Goal: Task Accomplishment & Management: Manage account settings

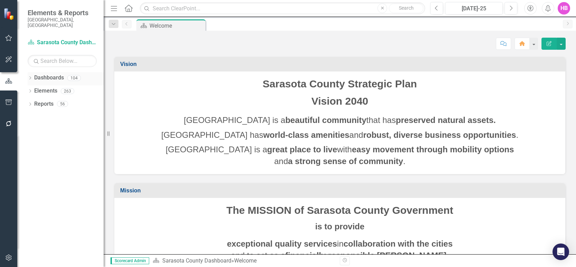
click at [29, 77] on icon "Dropdown" at bounding box center [30, 79] width 5 height 4
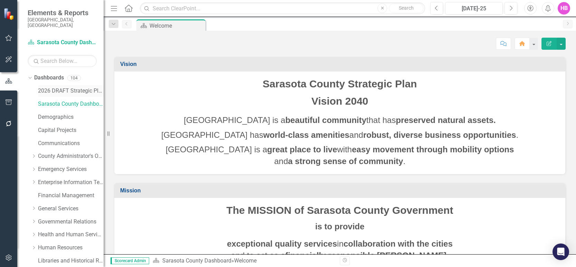
click at [57, 87] on link "2026 DRAFT Strategic Plan" at bounding box center [71, 91] width 66 height 8
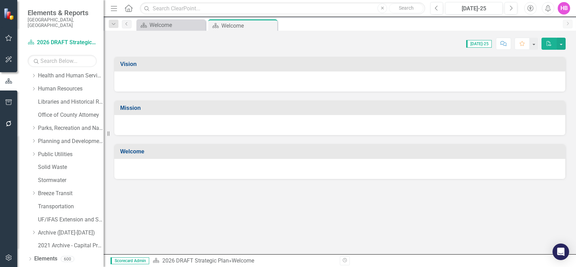
scroll to position [166, 0]
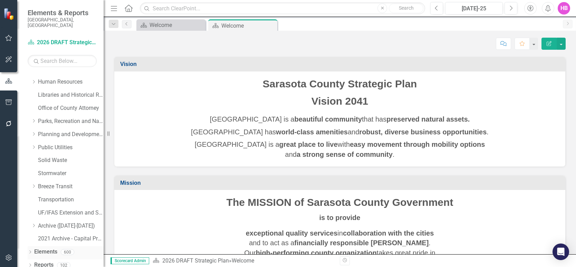
click at [30, 251] on icon "Dropdown" at bounding box center [30, 253] width 5 height 4
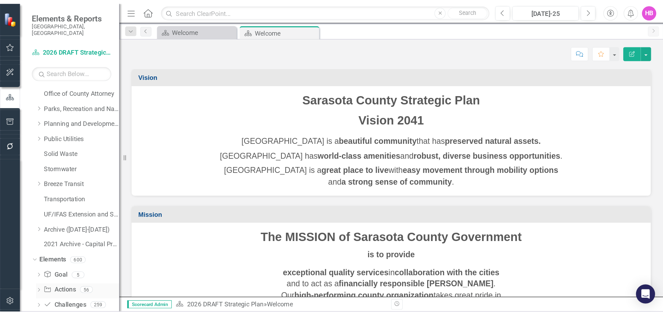
scroll to position [218, 0]
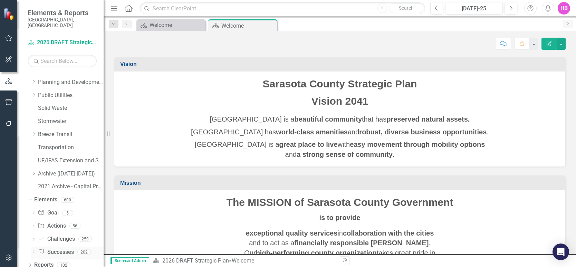
click at [61, 248] on link "Success Successes" at bounding box center [56, 252] width 36 height 8
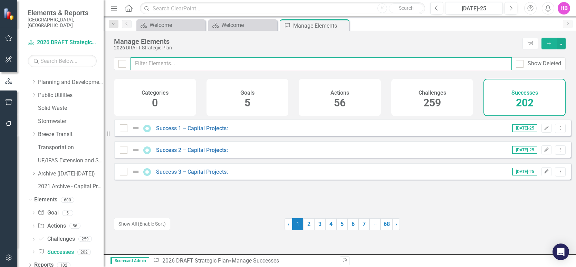
click at [283, 65] on input "text" at bounding box center [321, 63] width 381 height 13
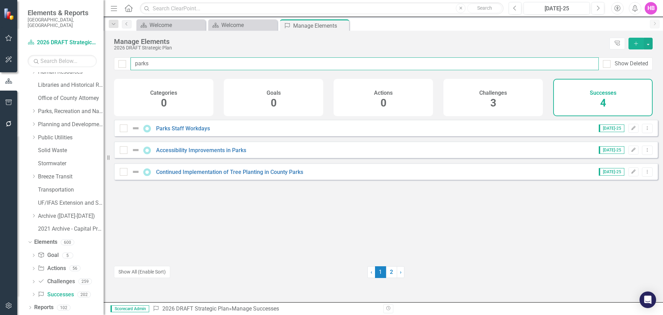
scroll to position [170, 0]
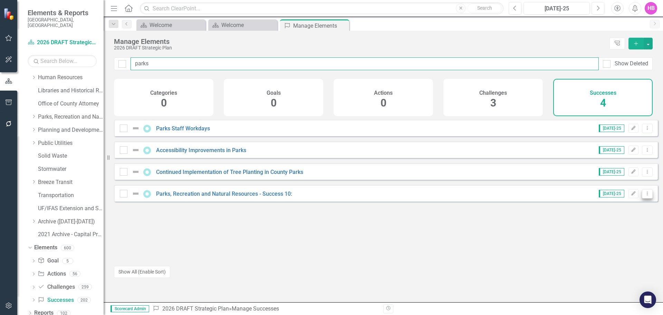
type input "parks"
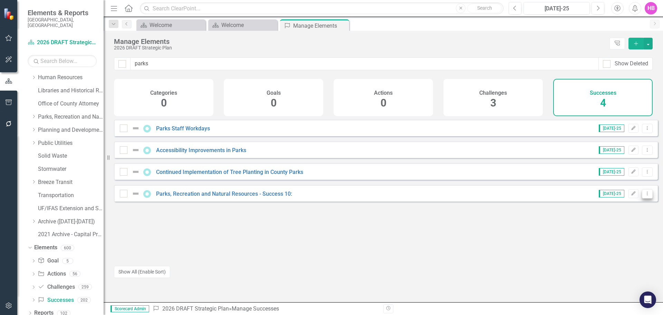
click at [576, 196] on icon "Dropdown Menu" at bounding box center [648, 193] width 6 height 4
click at [576, 232] on link "Copy Duplicate Success" at bounding box center [616, 235] width 61 height 13
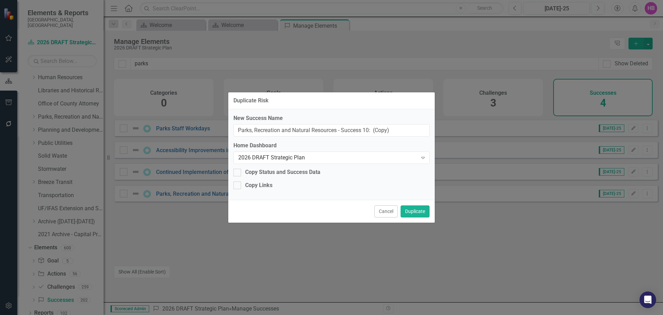
click at [266, 137] on div "New Success Name Parks, Recreation and Natural Resources - Success 10: (Copy) H…" at bounding box center [331, 154] width 207 height 91
drag, startPoint x: 375, startPoint y: 132, endPoint x: 169, endPoint y: 137, distance: 206.3
click at [169, 137] on div "Duplicate Risk New Success Name Parks, Recreation and Natural Resources - Succe…" at bounding box center [331, 157] width 663 height 315
paste input "Hosted Multiple Community Special Events"
type input "Hosted Multiple Community Special Events"
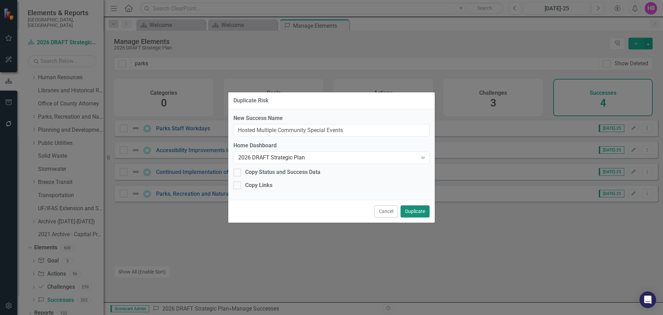
click at [414, 209] on button "Duplicate" at bounding box center [415, 211] width 29 height 12
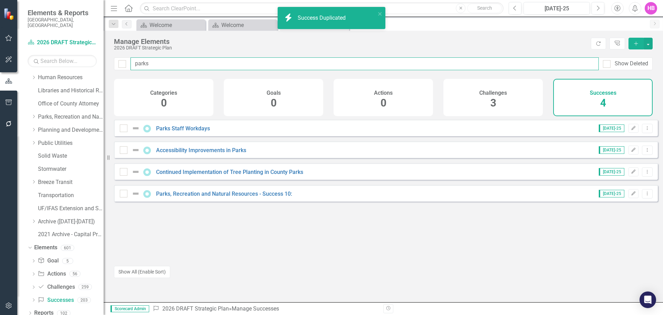
drag, startPoint x: 154, startPoint y: 64, endPoint x: 132, endPoint y: 63, distance: 22.5
click at [132, 63] on input "parks" at bounding box center [365, 63] width 468 height 13
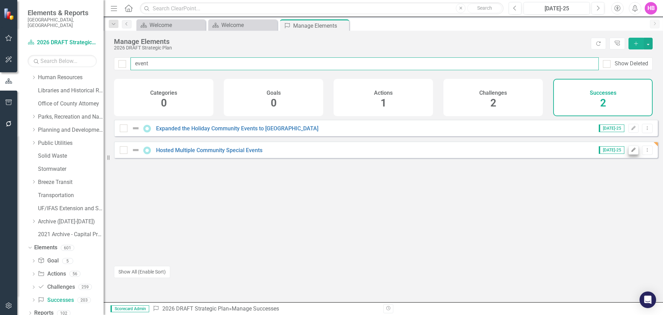
type input "event"
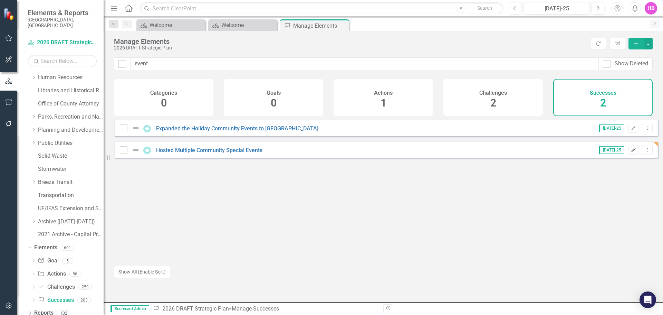
click at [576, 152] on icon "Edit" at bounding box center [633, 150] width 5 height 4
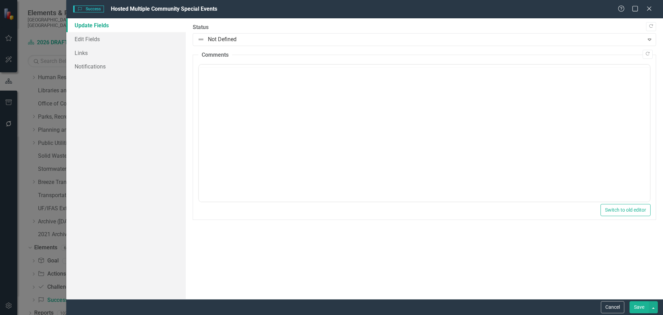
scroll to position [0, 0]
click at [95, 38] on link "Edit Fields" at bounding box center [126, 39] width 120 height 14
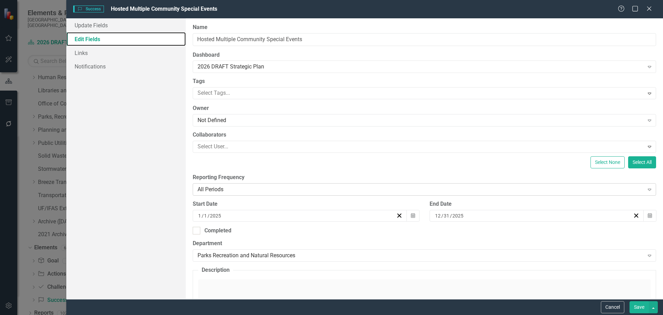
scroll to position [104, 0]
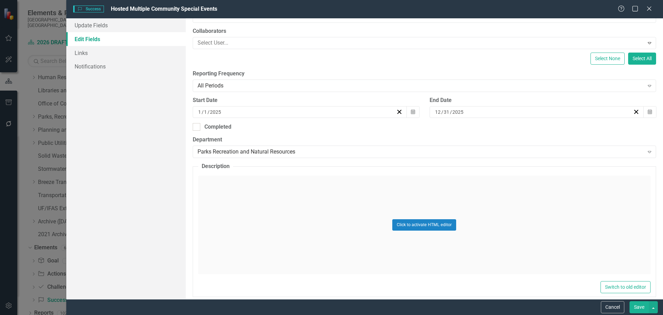
click at [253, 215] on div "Click to activate HTML editor" at bounding box center [424, 225] width 453 height 98
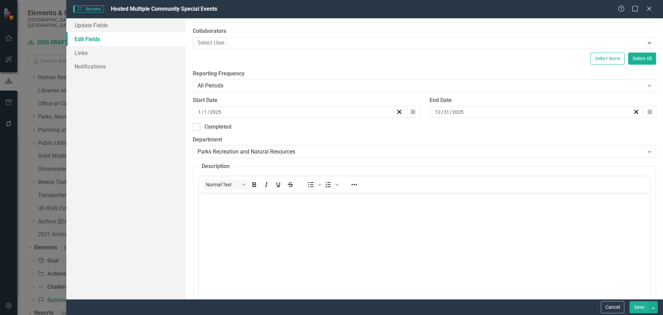
scroll to position [0, 0]
click at [245, 224] on body "Rich Text Area. Press ALT-0 for help." at bounding box center [424, 244] width 451 height 104
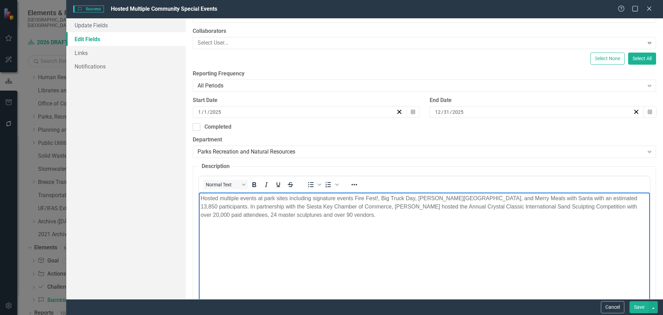
click at [232, 206] on p "Hosted multiple events at park sites including signature events Fire Fest!, Big…" at bounding box center [424, 206] width 448 height 25
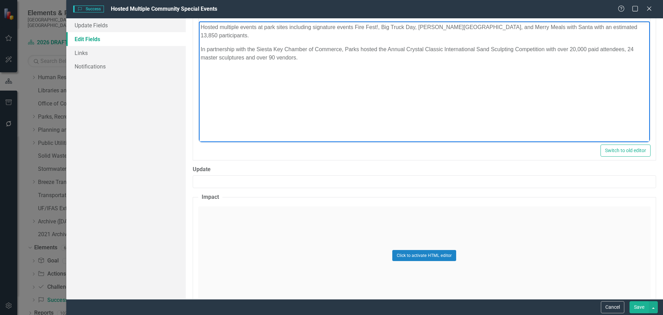
scroll to position [276, 0]
click at [283, 239] on div "Click to activate HTML editor" at bounding box center [424, 254] width 453 height 98
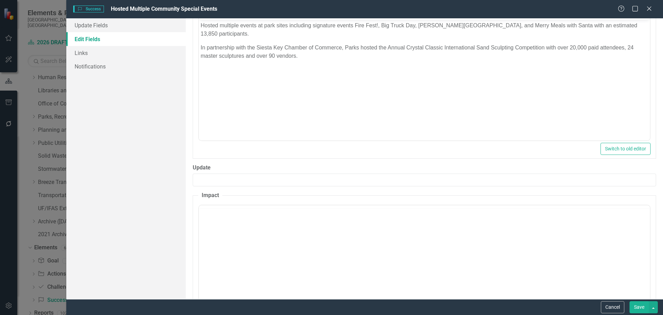
scroll to position [0, 0]
click at [279, 247] on body "Rich Text Area. Press ALT-0 for help." at bounding box center [424, 273] width 451 height 104
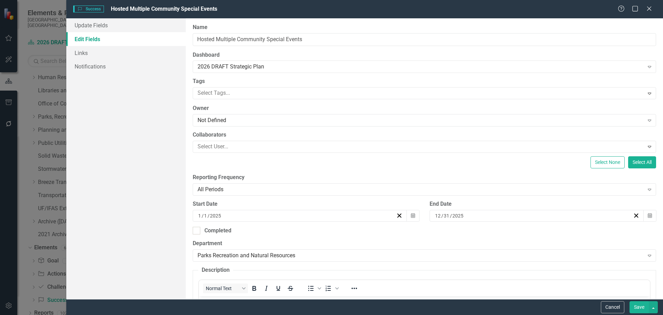
click at [576, 267] on button "Save" at bounding box center [639, 307] width 19 height 12
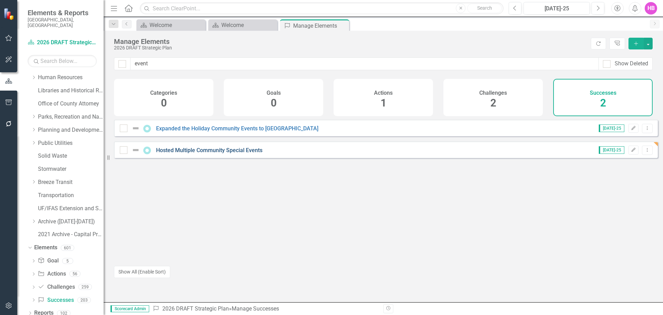
click at [226, 153] on link "Hosted Multiple Community Special Events" at bounding box center [209, 150] width 106 height 7
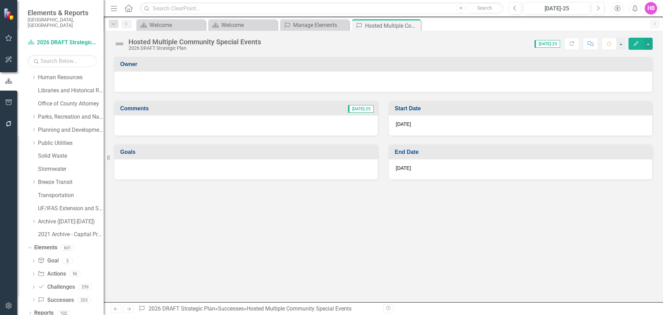
click at [576, 42] on icon "Edit" at bounding box center [636, 43] width 6 height 5
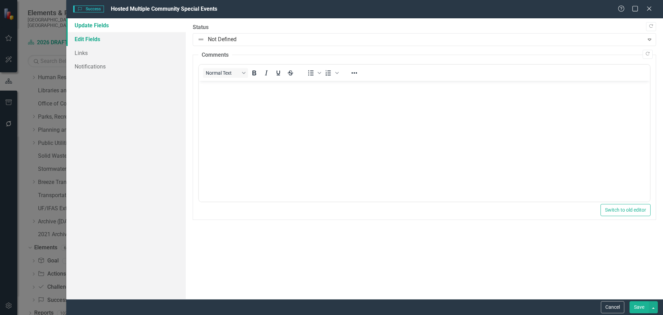
click at [102, 36] on link "Edit Fields" at bounding box center [126, 39] width 120 height 14
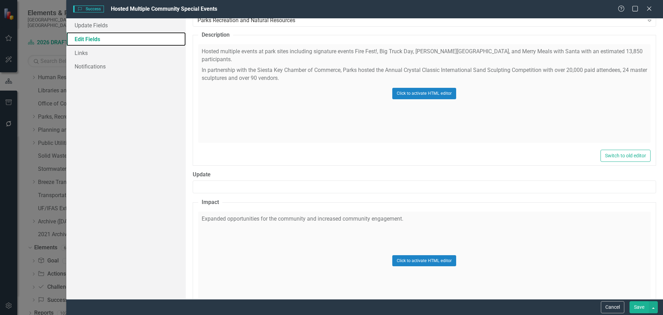
scroll to position [242, 0]
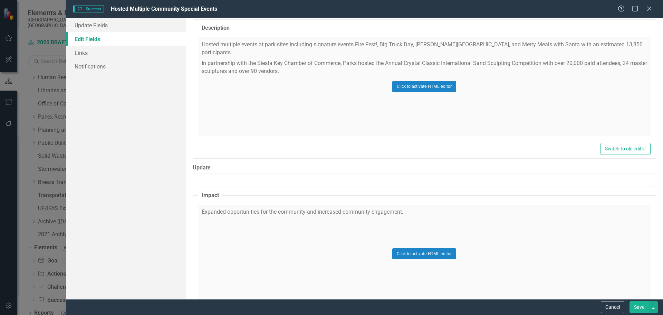
click at [229, 113] on div "Click to activate HTML editor" at bounding box center [424, 86] width 453 height 98
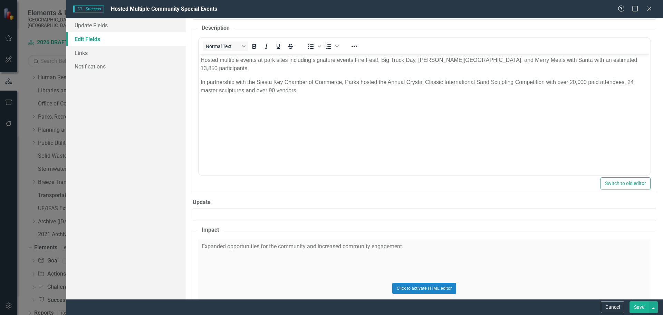
scroll to position [0, 0]
click at [237, 260] on div "Click to activate HTML editor" at bounding box center [424, 288] width 453 height 98
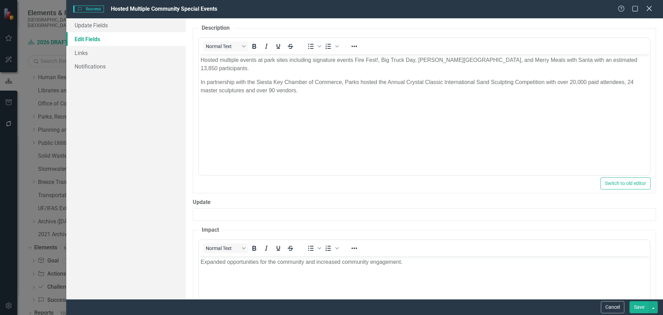
click at [576, 10] on icon "Close" at bounding box center [649, 8] width 9 height 7
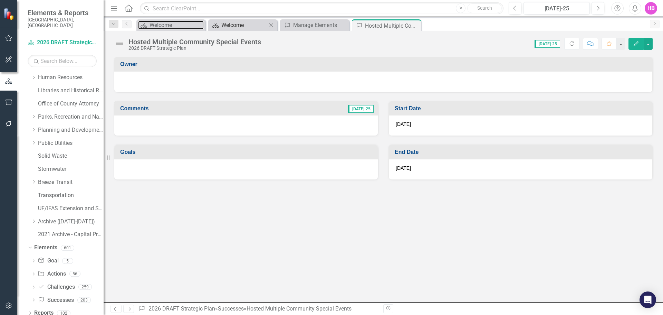
drag, startPoint x: 167, startPoint y: 28, endPoint x: 229, endPoint y: 28, distance: 62.9
click at [167, 28] on div "Welcome" at bounding box center [177, 25] width 54 height 9
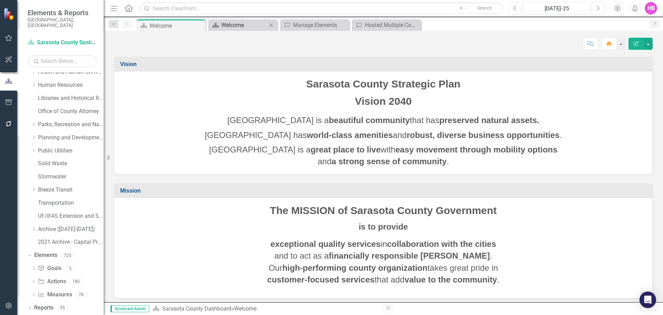
scroll to position [157, 0]
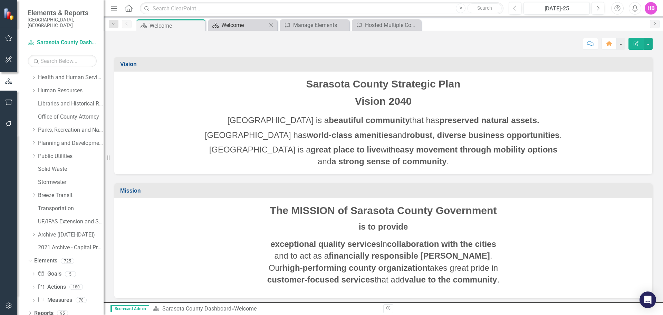
click at [243, 28] on div "Welcome" at bounding box center [244, 25] width 46 height 9
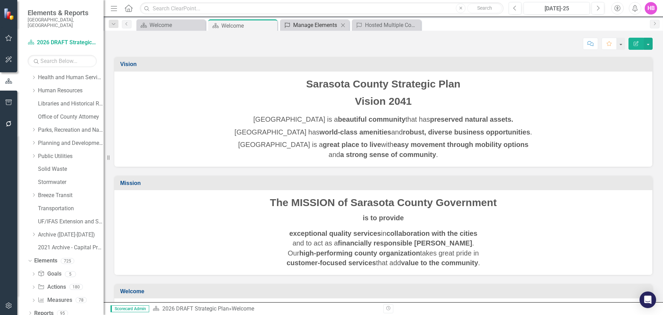
click at [315, 21] on div "Manage Elements" at bounding box center [316, 25] width 46 height 9
